Goal: Go to known website: Access a specific website the user already knows

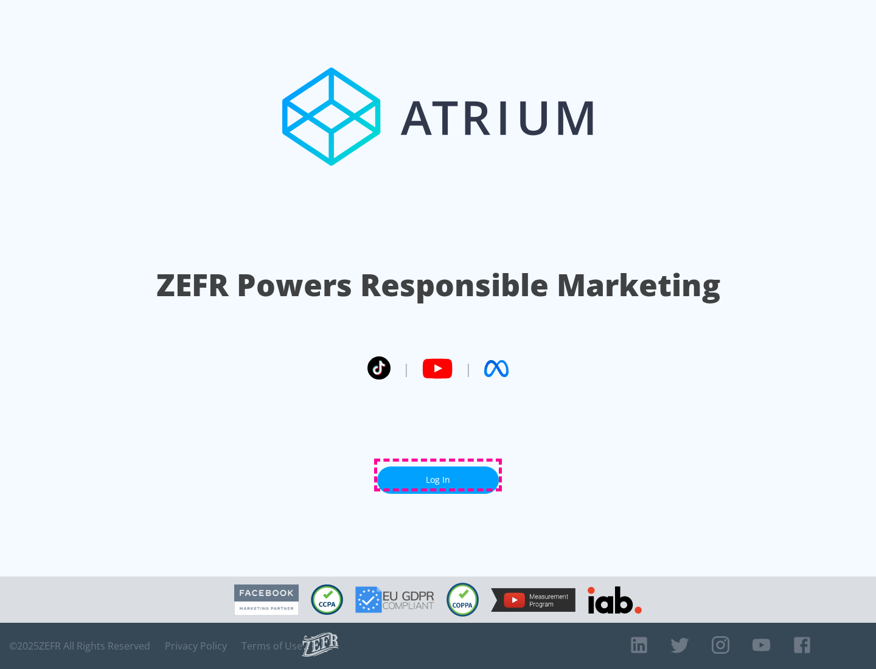
click at [438, 475] on link "Log In" at bounding box center [438, 480] width 122 height 27
